Goal: Check status: Check status

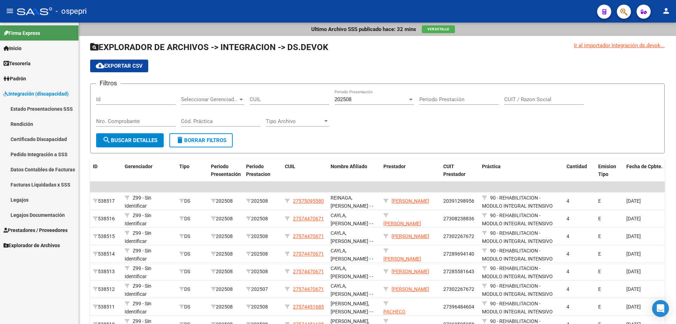
click at [32, 154] on link "Pedido Integración a SSS" at bounding box center [39, 153] width 79 height 15
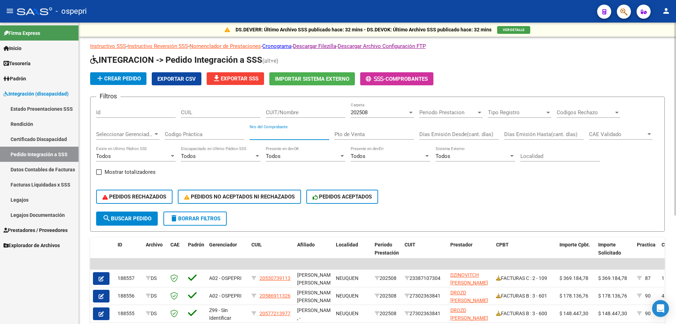
click at [262, 136] on input "Nro del Comprobante" at bounding box center [290, 134] width 80 height 6
type input "871"
click at [280, 111] on input "CUIT/Nombre" at bounding box center [306, 112] width 80 height 6
type input "[PERSON_NAME]"
click at [410, 110] on div at bounding box center [411, 112] width 6 height 6
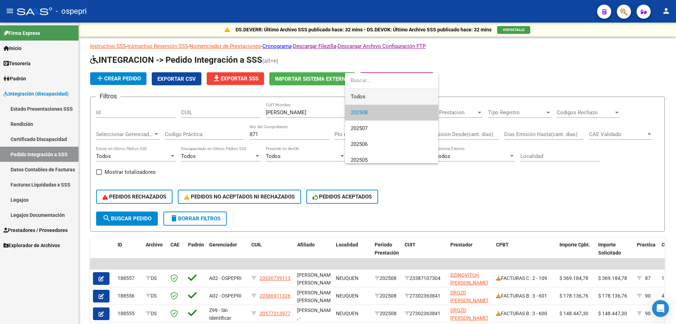
click at [394, 95] on span "Todos" at bounding box center [392, 97] width 82 height 16
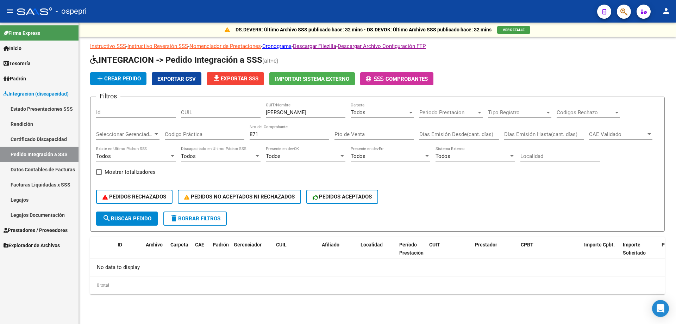
click at [26, 243] on span "Explorador de Archivos" at bounding box center [32, 245] width 56 height 8
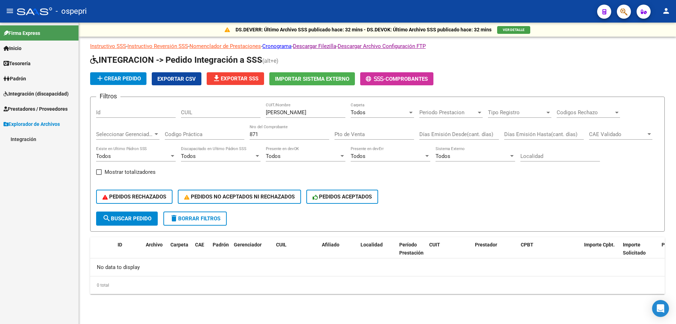
click at [27, 107] on span "Prestadores / Proveedores" at bounding box center [36, 109] width 64 height 8
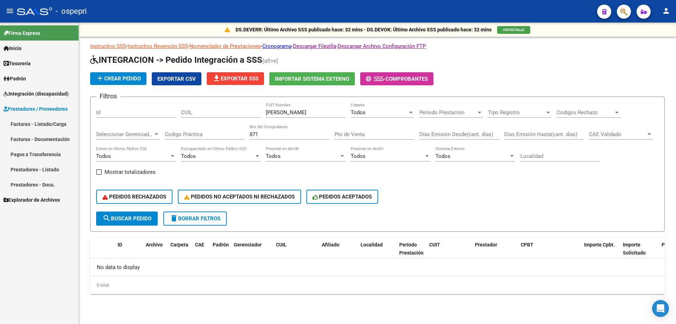
click at [50, 123] on link "Facturas - Listado/Carga" at bounding box center [39, 123] width 79 height 15
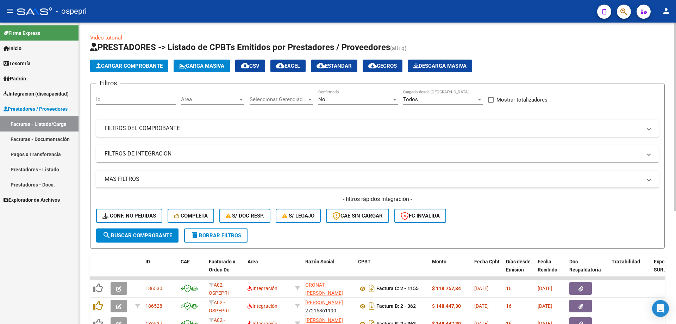
click at [184, 125] on mat-panel-title "FILTROS DEL COMPROBANTE" at bounding box center [373, 128] width 537 height 8
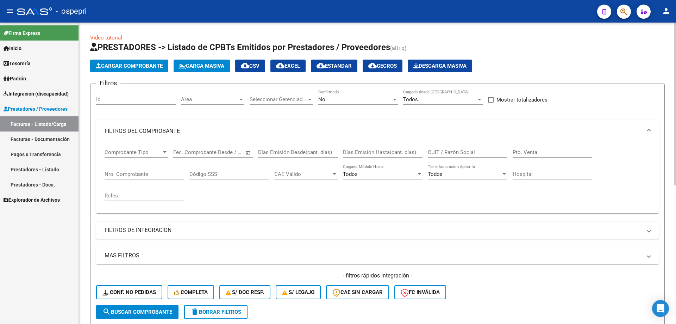
click at [118, 177] on div "Nro. Comprobante" at bounding box center [145, 171] width 80 height 15
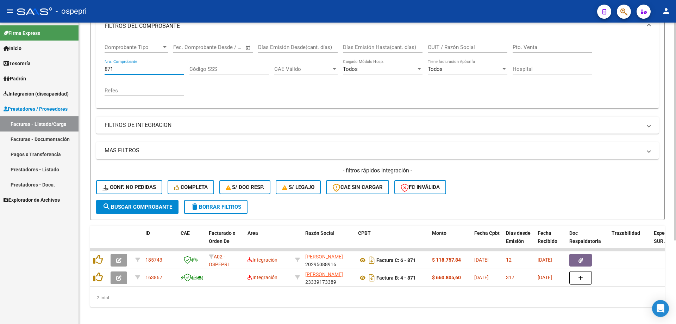
scroll to position [106, 0]
type input "871"
click at [592, 186] on div "- filtros rápidos Integración - Conf. no pedidas Completa S/ Doc Resp. S/ legaj…" at bounding box center [377, 182] width 563 height 33
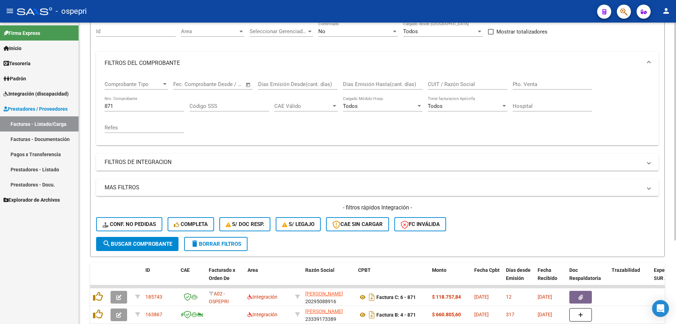
scroll to position [0, 0]
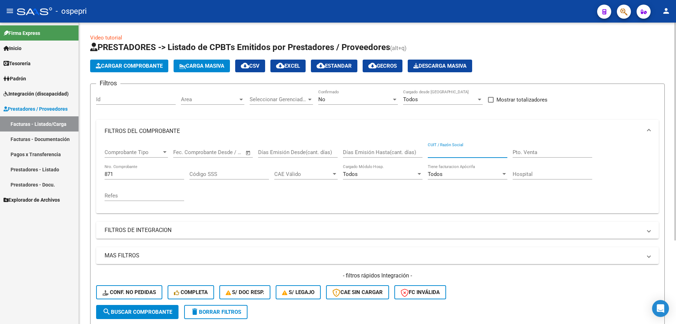
click at [438, 153] on input "CUIT / Razón Social" at bounding box center [468, 152] width 80 height 6
type input "[PERSON_NAME]"
click at [127, 307] on button "search Buscar Comprobante" at bounding box center [137, 312] width 82 height 14
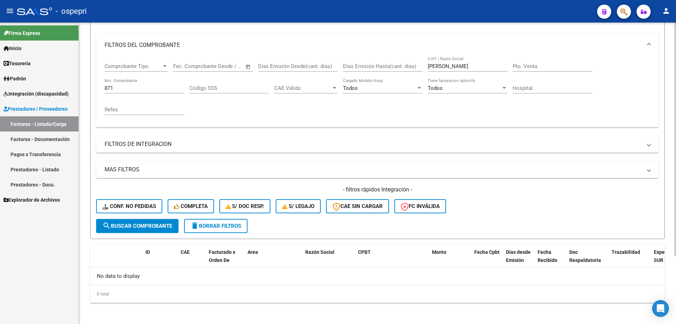
scroll to position [87, 0]
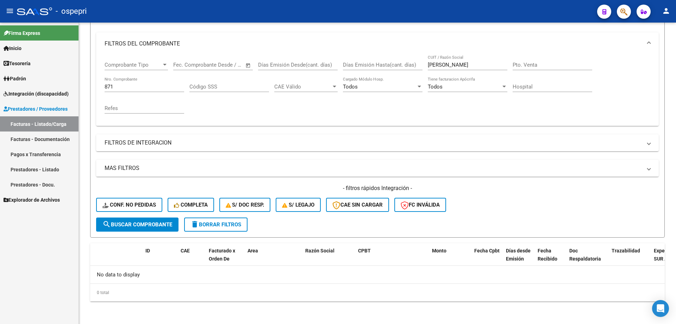
click at [25, 90] on span "Integración (discapacidad)" at bounding box center [36, 94] width 65 height 8
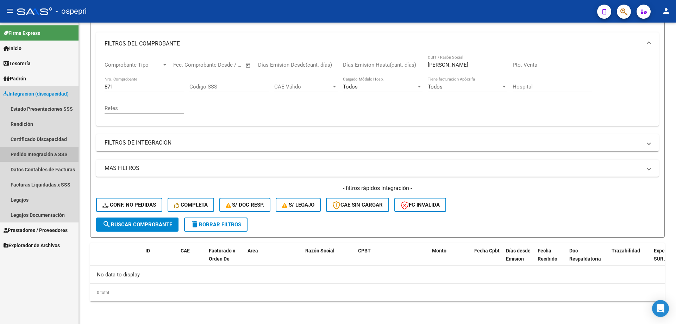
click at [33, 152] on link "Pedido Integración a SSS" at bounding box center [39, 153] width 79 height 15
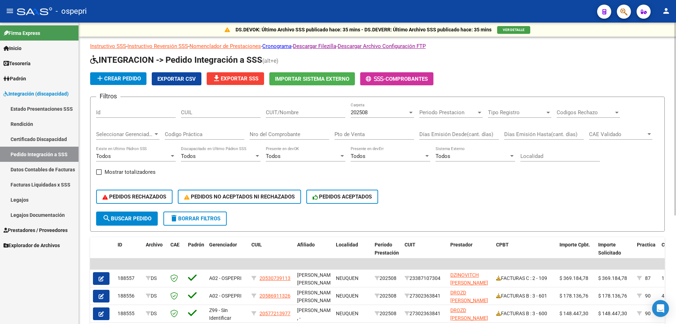
click at [411, 113] on div at bounding box center [411, 112] width 6 height 6
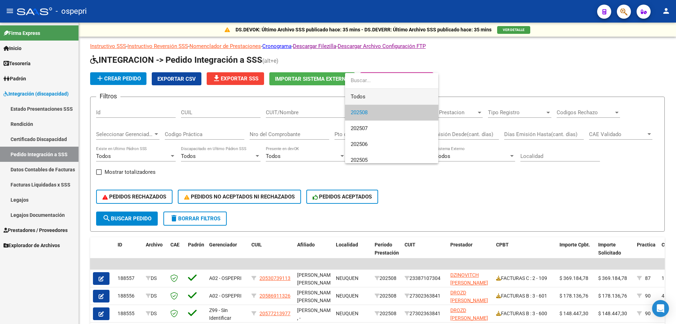
click at [394, 100] on span "Todos" at bounding box center [392, 97] width 82 height 16
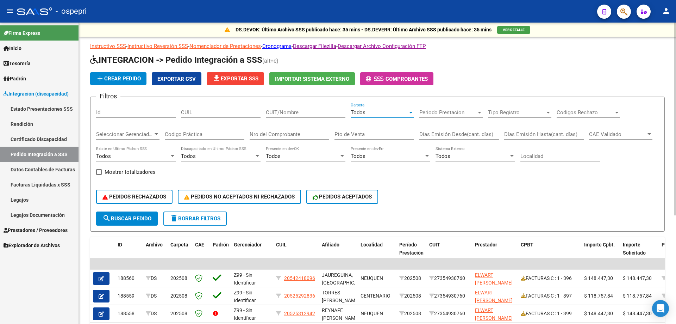
click at [283, 133] on input "Nro del Comprobante" at bounding box center [290, 134] width 80 height 6
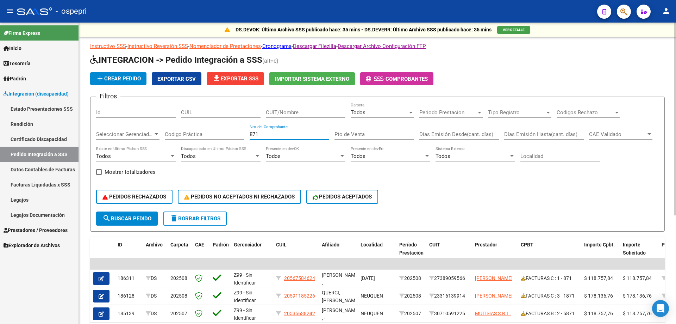
type input "871"
click at [278, 114] on input "CUIT/Nombre" at bounding box center [306, 112] width 80 height 6
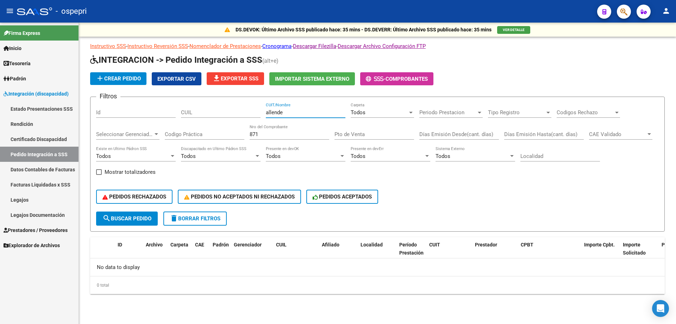
type input "allende"
click at [264, 135] on input "871" at bounding box center [290, 134] width 80 height 6
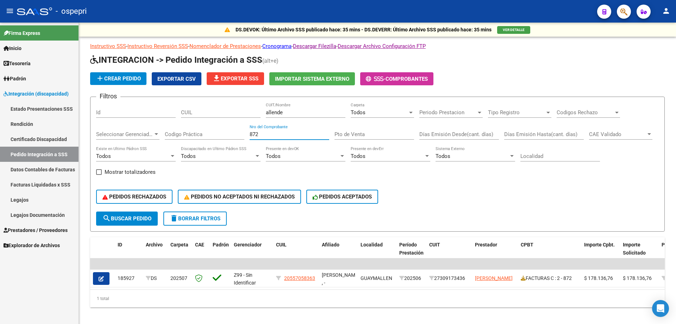
type input "872"
